Goal: Information Seeking & Learning: Learn about a topic

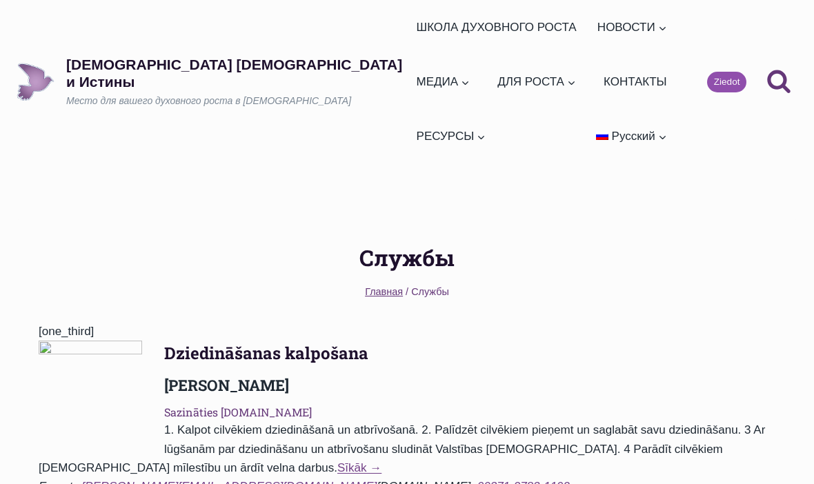
click at [492, 109] on button "Дочерние меню РЕСУРСЫ" at bounding box center [450, 136] width 81 height 54
click at [410, 22] on link "ШКОЛА ДУХОВНОГО РОСТА" at bounding box center [496, 27] width 172 height 54
click at [591, 77] on link "Ежедневные слова" at bounding box center [660, 66] width 138 height 37
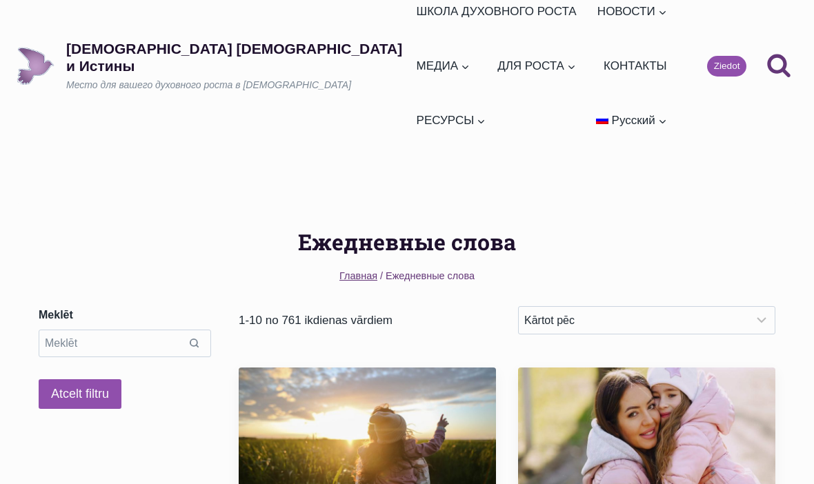
scroll to position [109, 0]
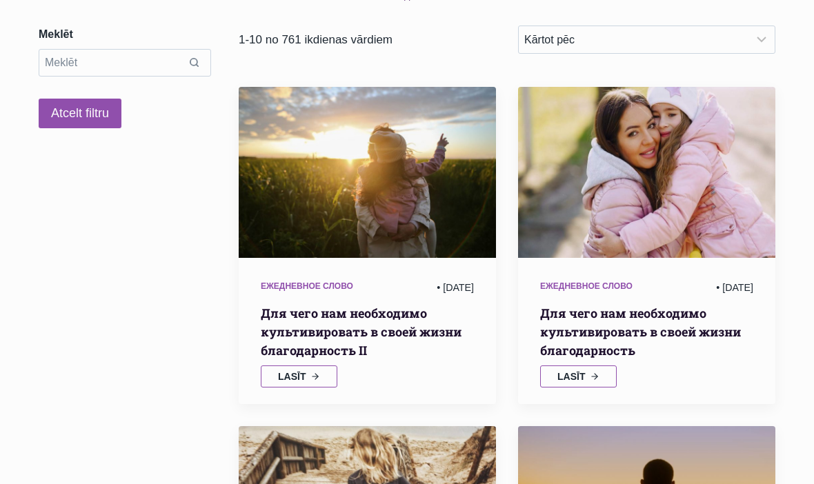
scroll to position [297, 0]
click at [582, 372] on span "Lasīt" at bounding box center [571, 377] width 28 height 10
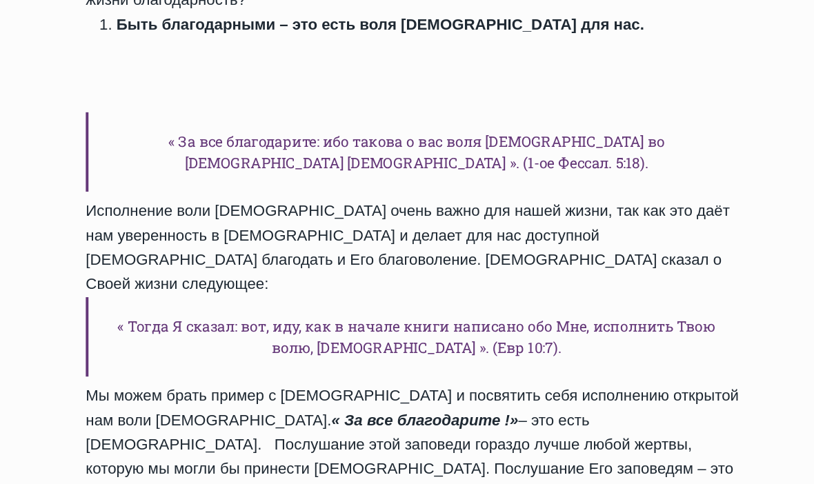
scroll to position [792, 0]
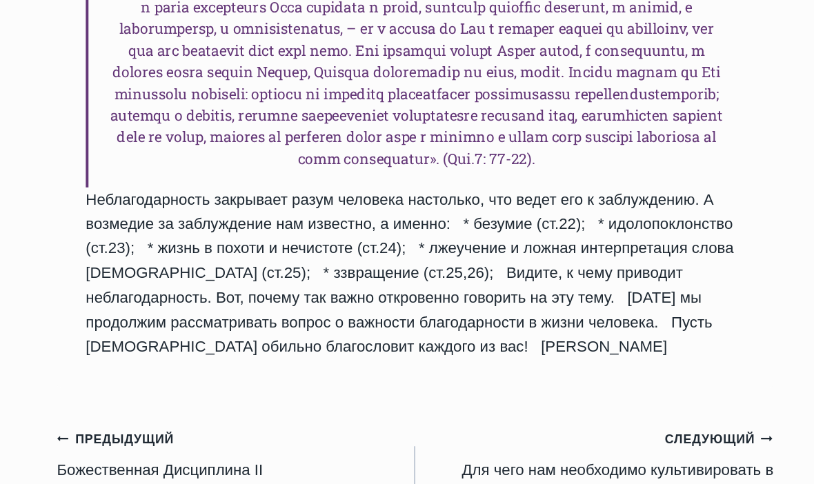
scroll to position [1780, 0]
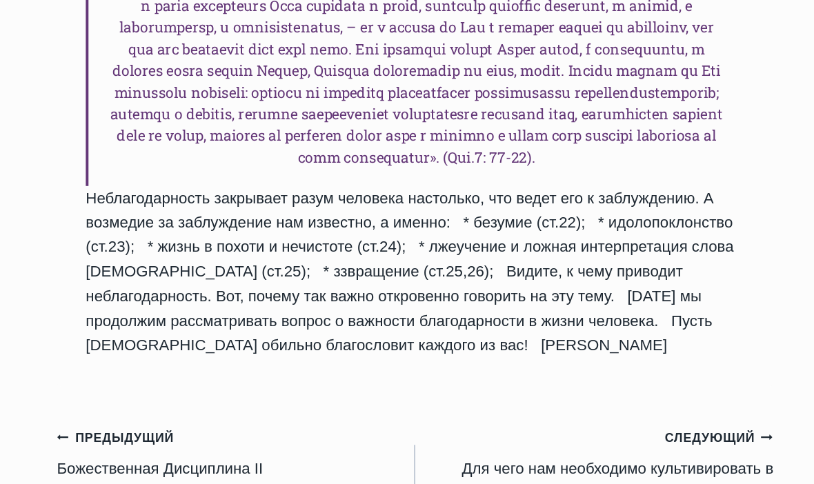
click at [495, 403] on link "Следующий Продолжить Для чего нам необходимо культивировать в своей жизни благо…" at bounding box center [544, 434] width 274 height 62
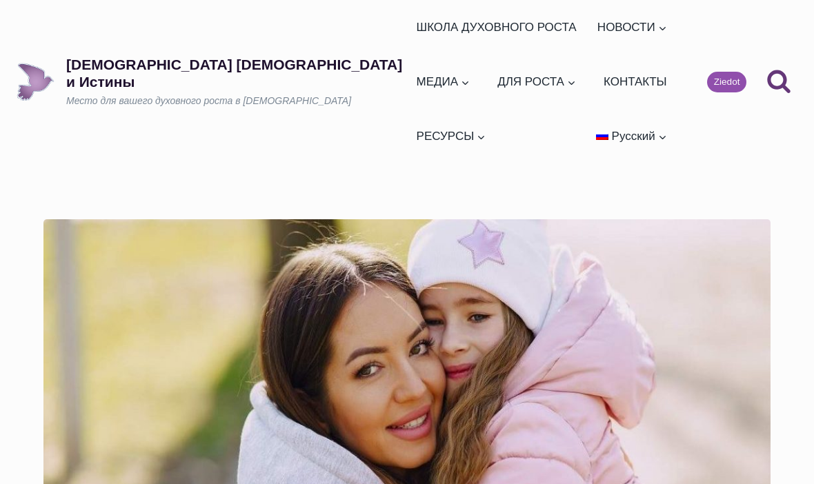
scroll to position [1895, 90]
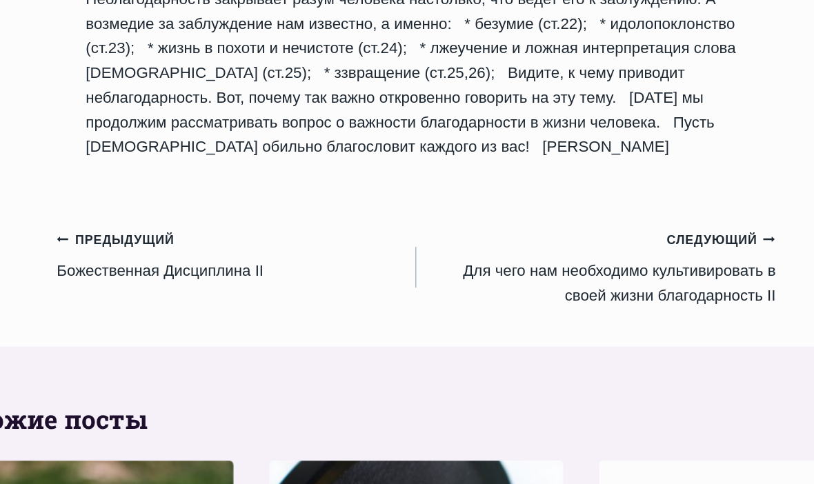
click at [133, 291] on small "Предыдущий Предыдущий" at bounding box center [178, 298] width 90 height 15
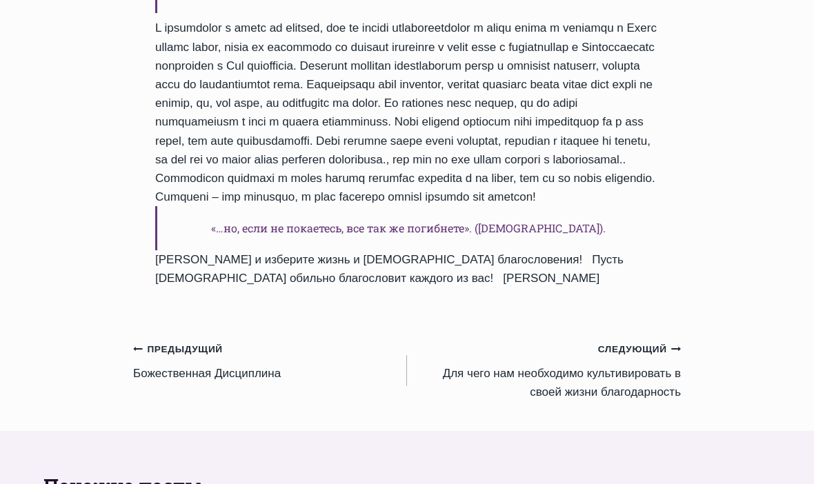
scroll to position [2027, 0]
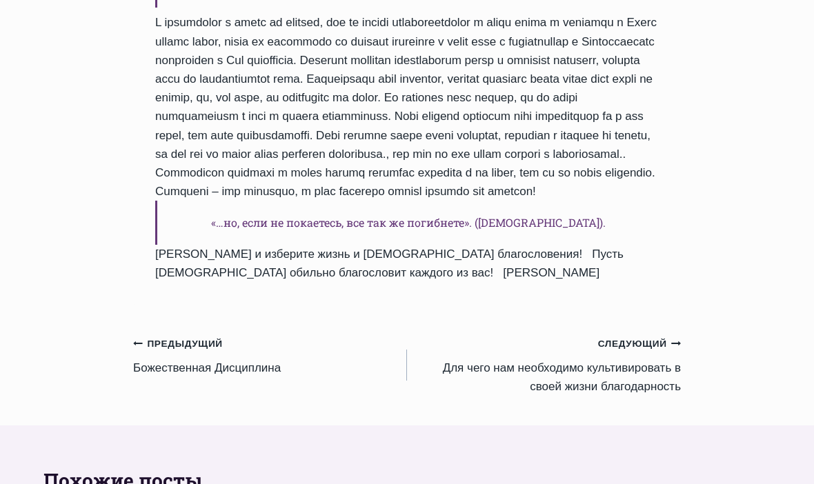
click at [642, 353] on link "Следующий Продолжить Для чего нам необходимо культивировать в своей жизни благо…" at bounding box center [544, 365] width 274 height 62
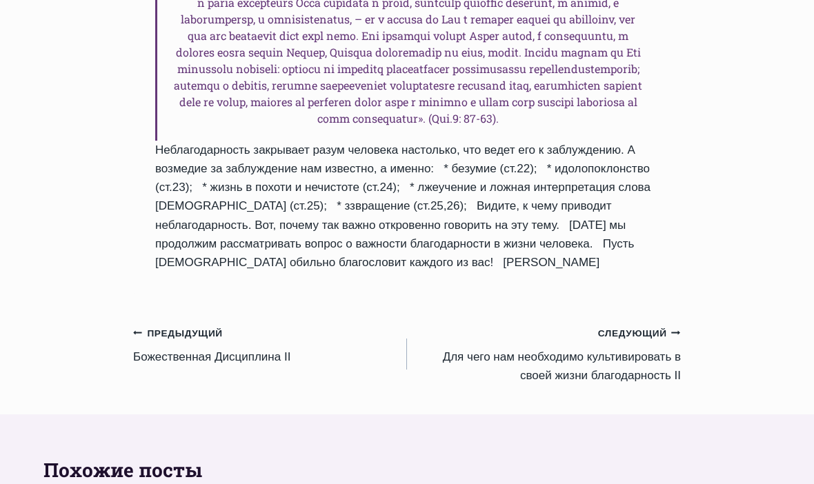
scroll to position [1860, 0]
click at [651, 324] on link "Следующий Продолжить Для чего нам необходимо культивировать в своей жизни благо…" at bounding box center [544, 355] width 274 height 62
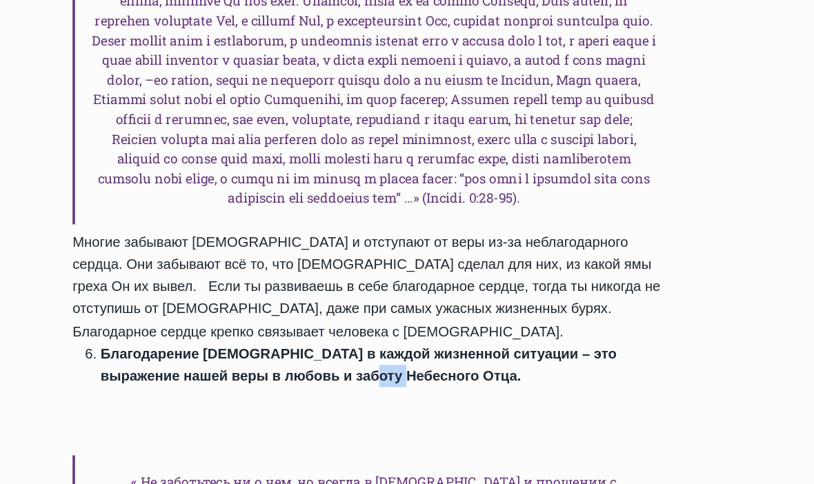
scroll to position [1527, 0]
click at [457, 268] on div "Приветствую каждого из вас! Спасибо вам за то, что вы нашли время для того, что…" at bounding box center [407, 29] width 504 height 1653
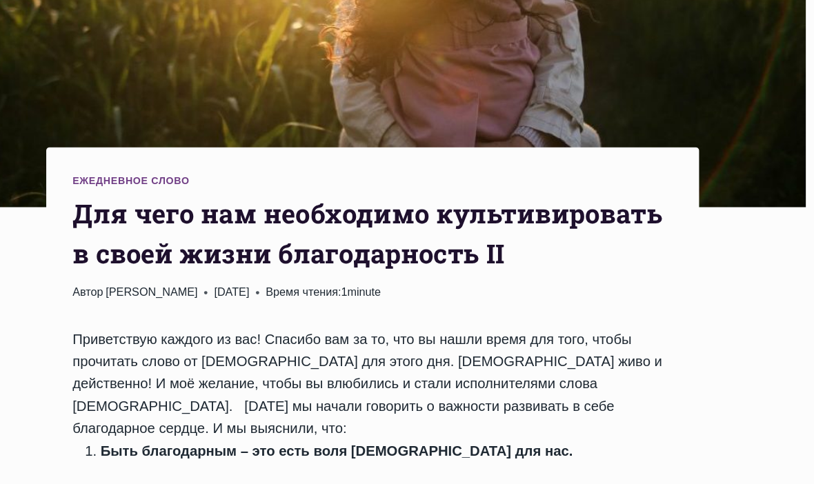
scroll to position [453, 0]
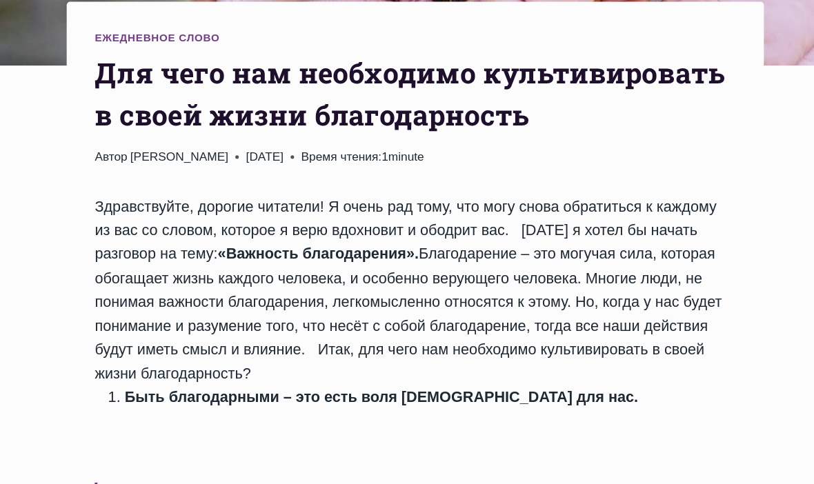
scroll to position [566, 0]
